Goal: Communication & Community: Ask a question

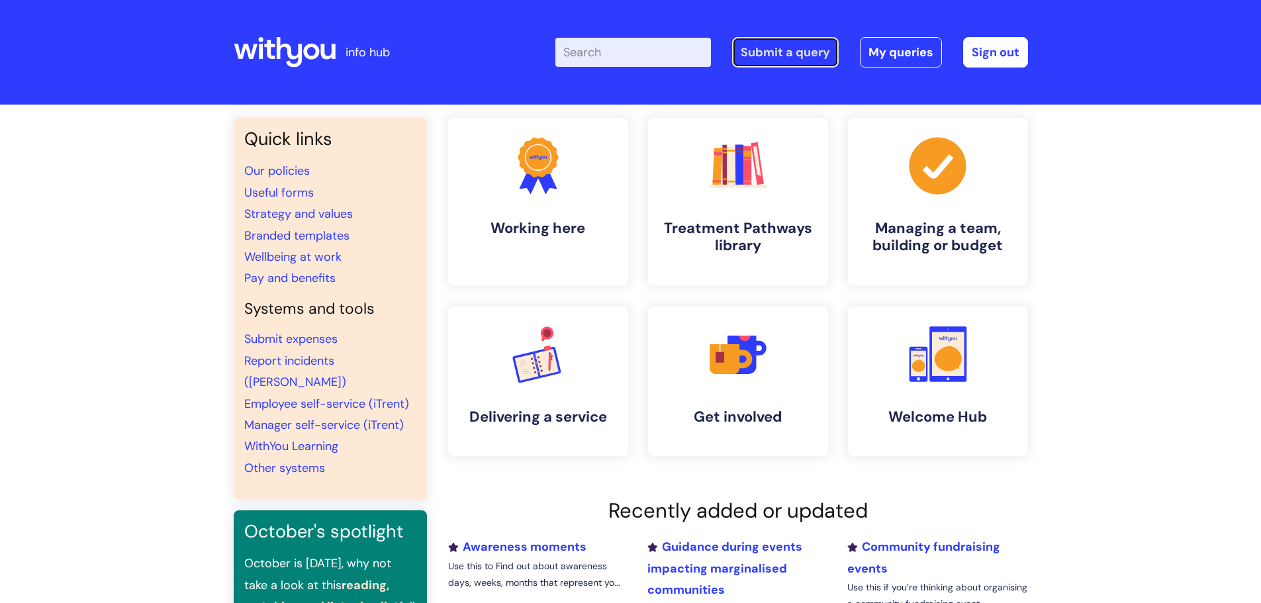
click at [803, 50] on link "Submit a query" at bounding box center [785, 52] width 107 height 30
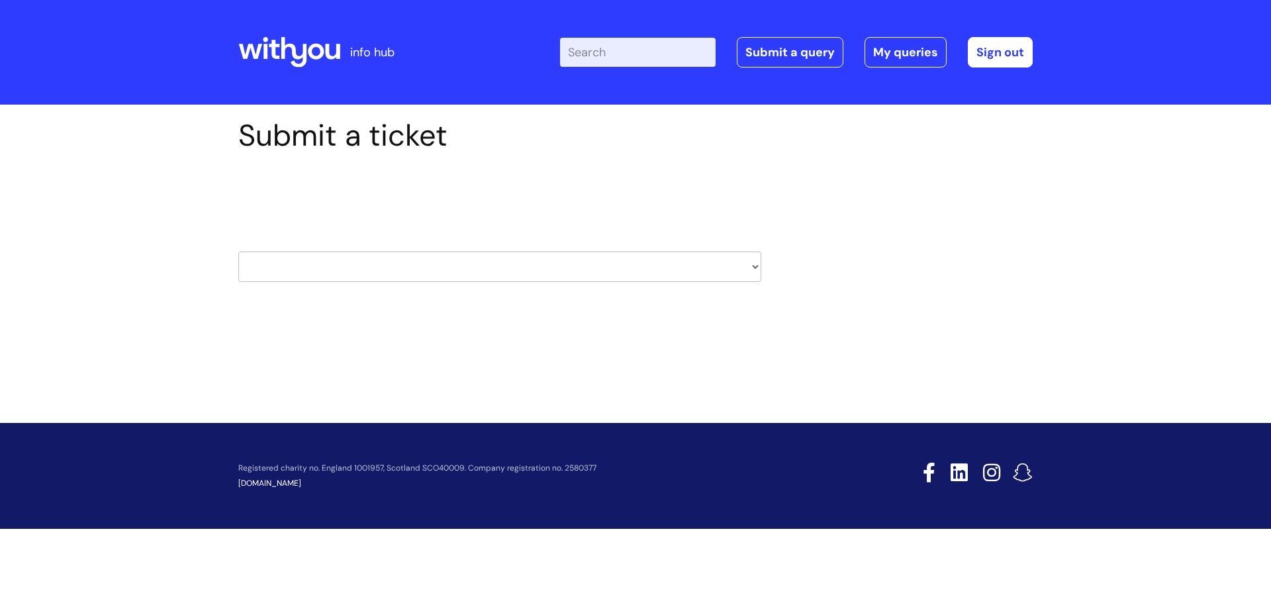
click at [310, 272] on select "HR / People IT and Support Clinical Drug Alerts Finance Accounts Data Support T…" at bounding box center [499, 267] width 523 height 30
select select "data_support_team"
click at [238, 252] on select "HR / People IT and Support Clinical Drug Alerts Finance Accounts Data Support T…" at bounding box center [499, 267] width 523 height 30
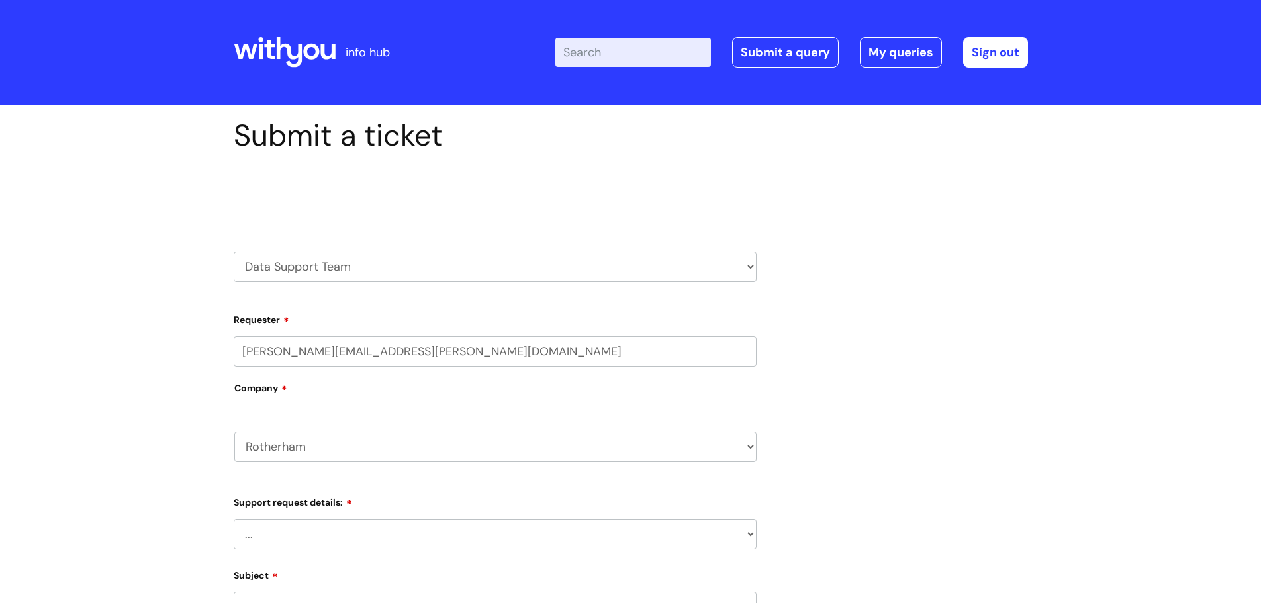
click at [347, 529] on select "... My enquiry relates to Nebula My enquiry relates to Halo My enquiry relates …" at bounding box center [495, 534] width 523 height 30
select select "My enquiry relates to Nebula"
click at [234, 519] on select "... My enquiry relates to Nebula My enquiry relates to Halo My enquiry relates …" at bounding box center [495, 534] width 523 height 30
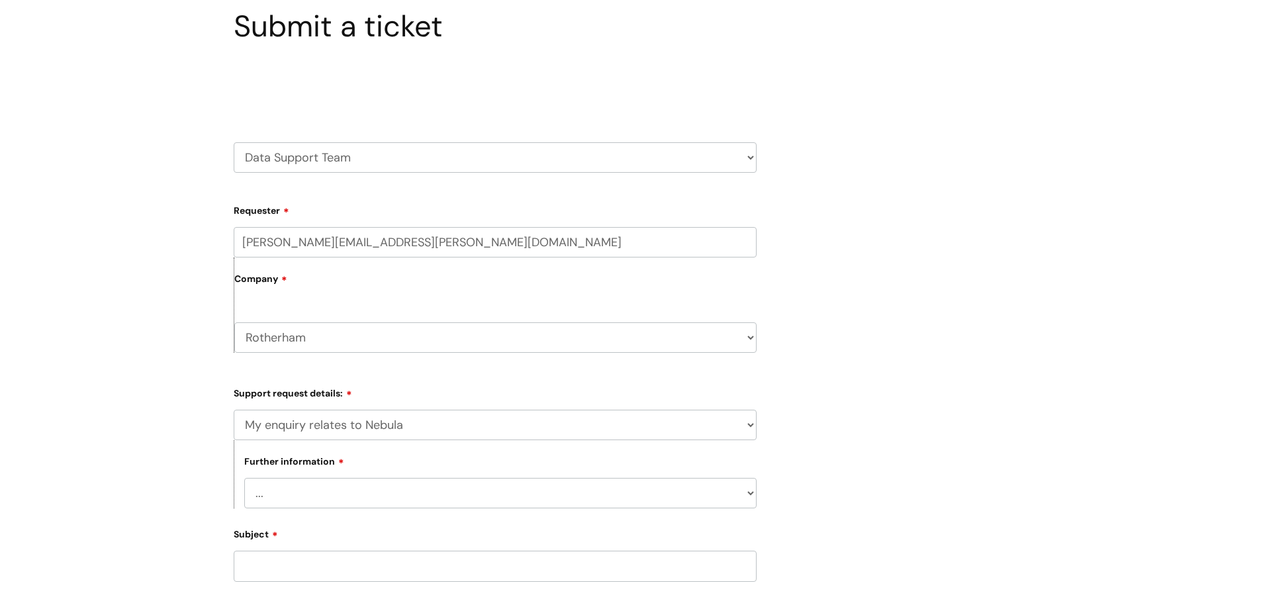
scroll to position [199, 0]
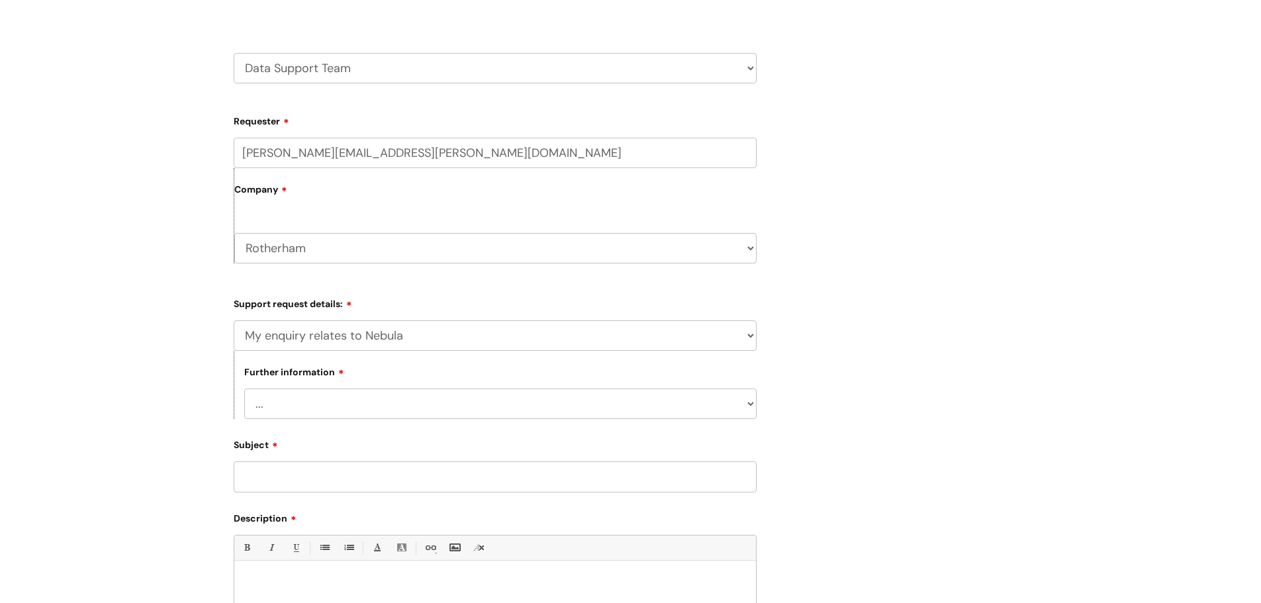
click at [277, 407] on select "... I need to delete an event I've got an issue or have found a fault I have an…" at bounding box center [500, 404] width 513 height 30
select select "I'd like to request some data from the system"
click at [244, 389] on select "... I need to delete an event I've got an issue or have found a fault I have an…" at bounding box center [500, 404] width 513 height 30
click at [262, 485] on input "Subject" at bounding box center [495, 477] width 523 height 30
type input "N"
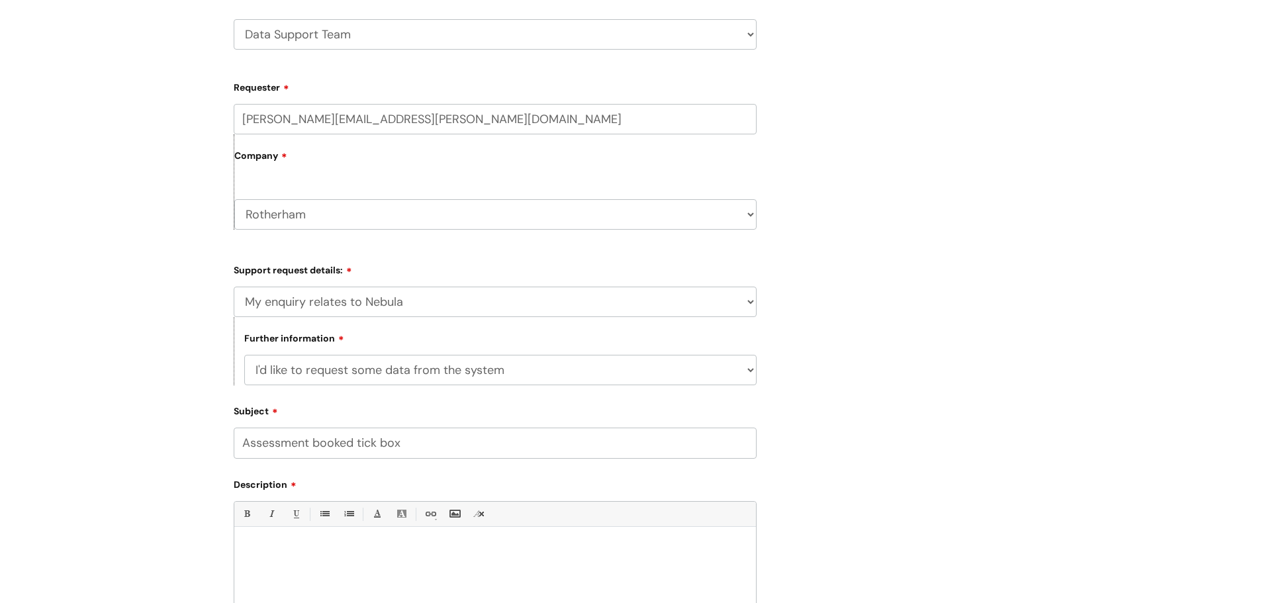
scroll to position [265, 0]
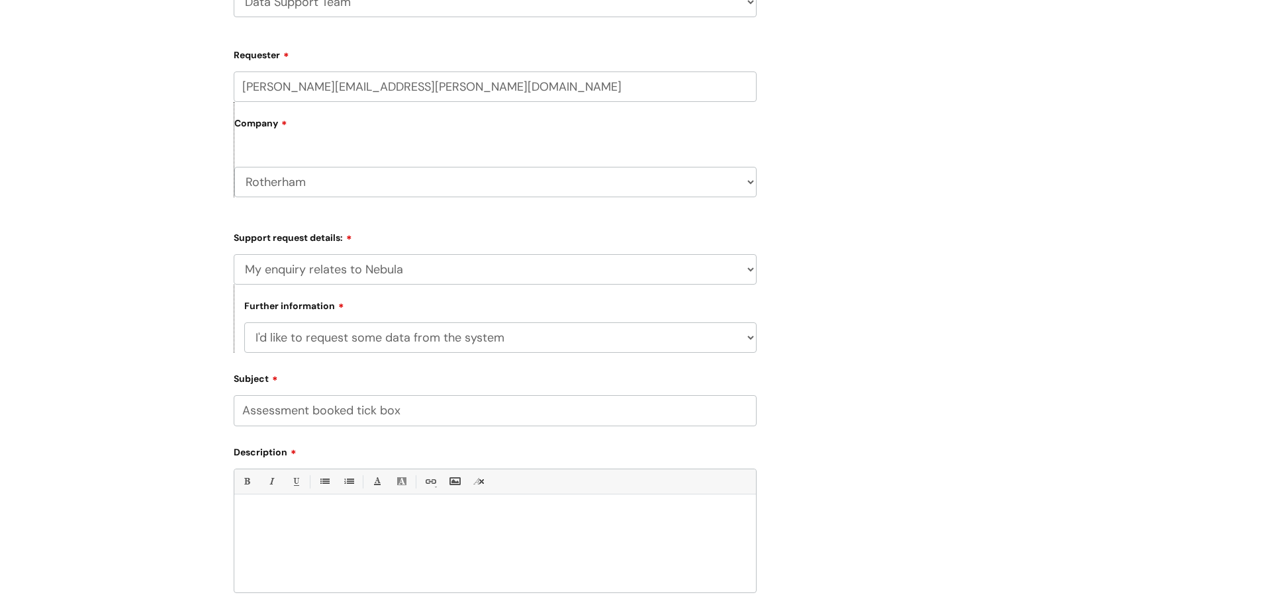
type input "Assessment booked tick box"
click at [270, 505] on div at bounding box center [495, 546] width 522 height 91
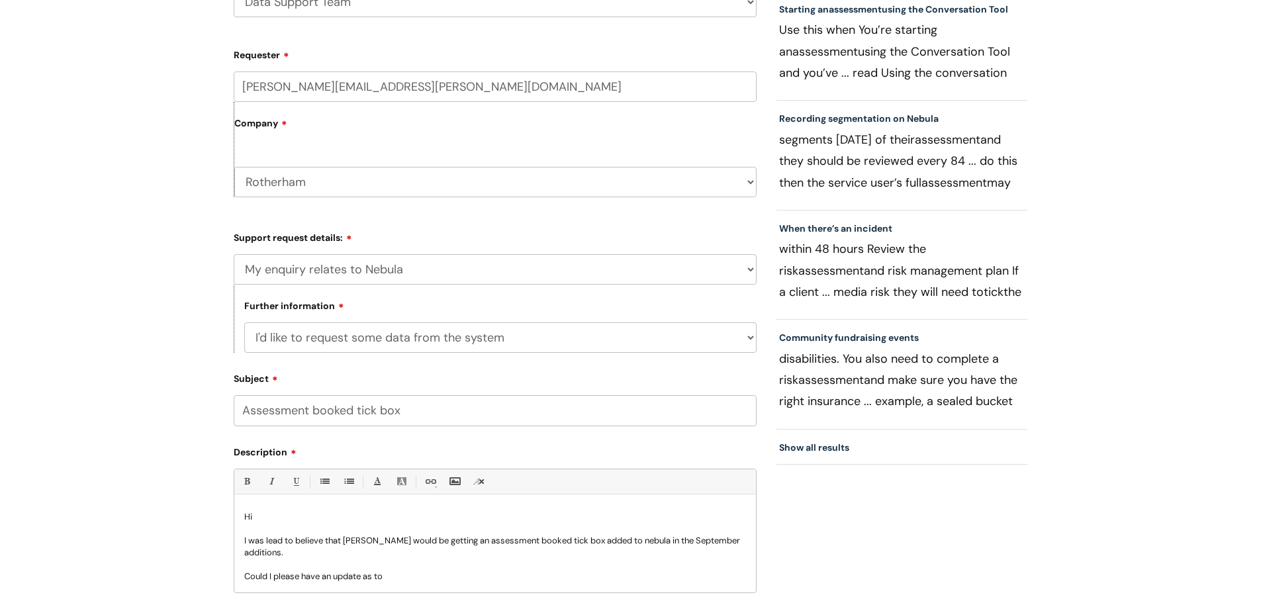
click at [395, 579] on p "Could I please have an update as to" at bounding box center [495, 577] width 502 height 12
click at [460, 576] on p "Could I please have an update as to when this a KPI fro our commisioners" at bounding box center [495, 577] width 502 height 12
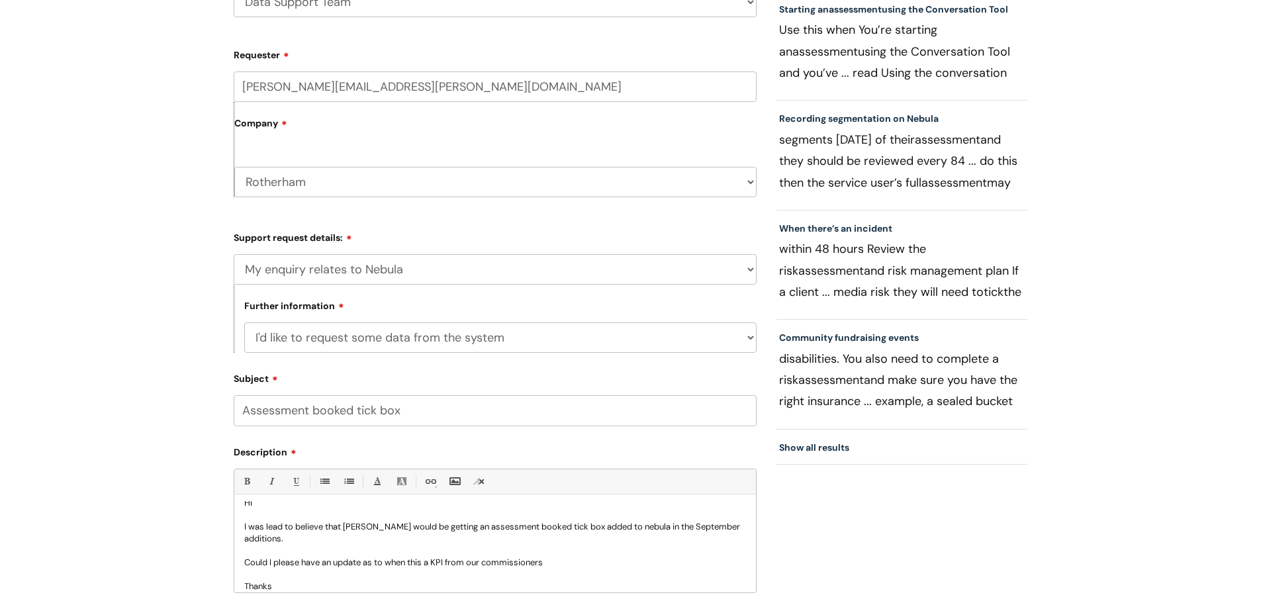
click at [575, 565] on p "Could I please have an update as to when this a KPI from our commissioners" at bounding box center [495, 563] width 502 height 12
click at [294, 588] on p "Thanks" at bounding box center [495, 587] width 502 height 12
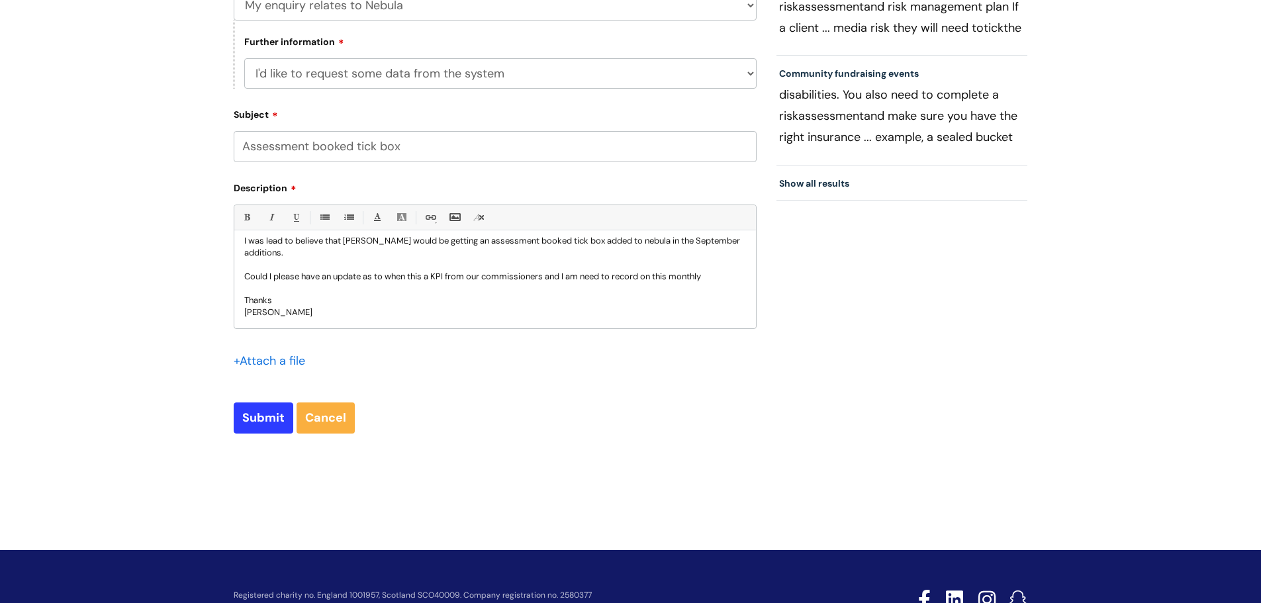
scroll to position [530, 0]
click at [257, 421] on input "Submit" at bounding box center [264, 417] width 60 height 30
type input "Please Wait..."
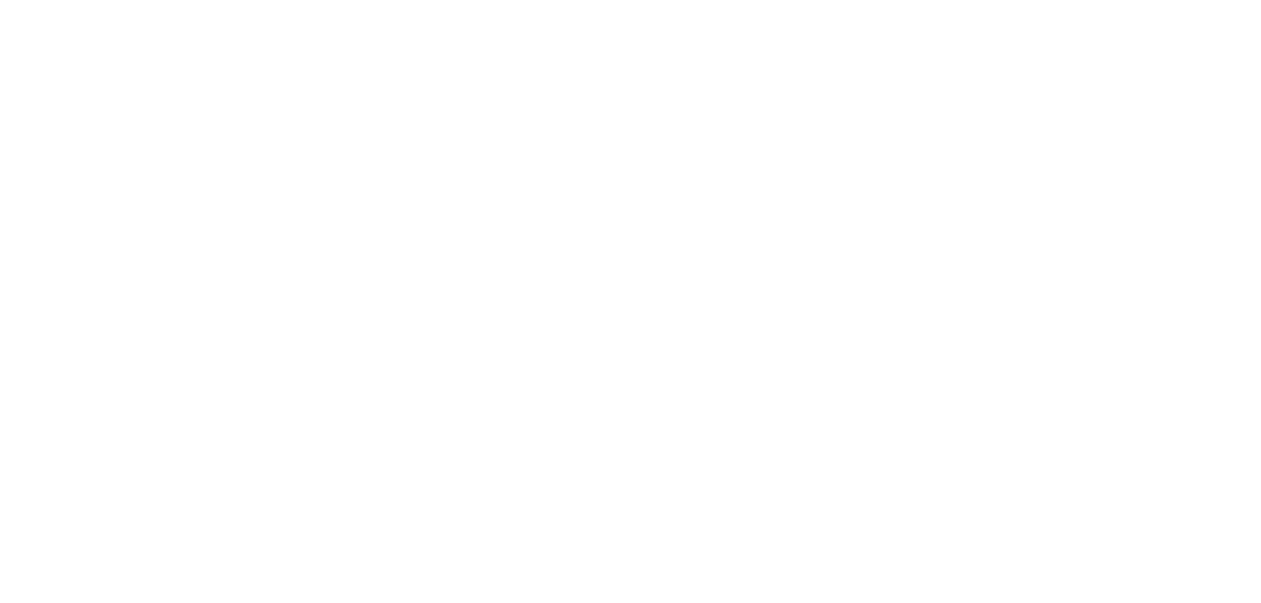
select select "My enquiry relates to Nebula"
select select "I'd like to request some data from the system"
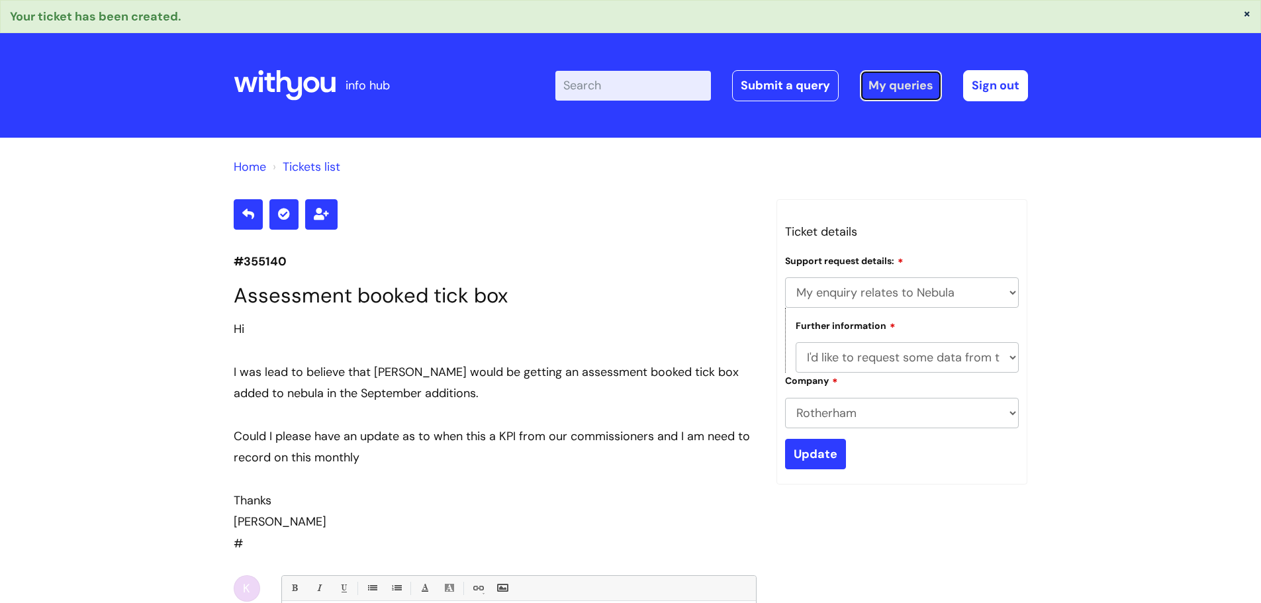
click at [884, 83] on link "My queries" at bounding box center [901, 85] width 82 height 30
